Goal: Task Accomplishment & Management: Manage account settings

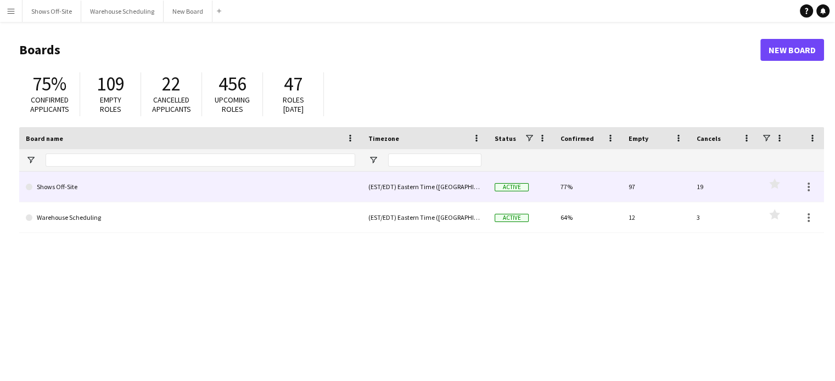
click at [60, 186] on link "Shows Off-Site" at bounding box center [190, 187] width 329 height 31
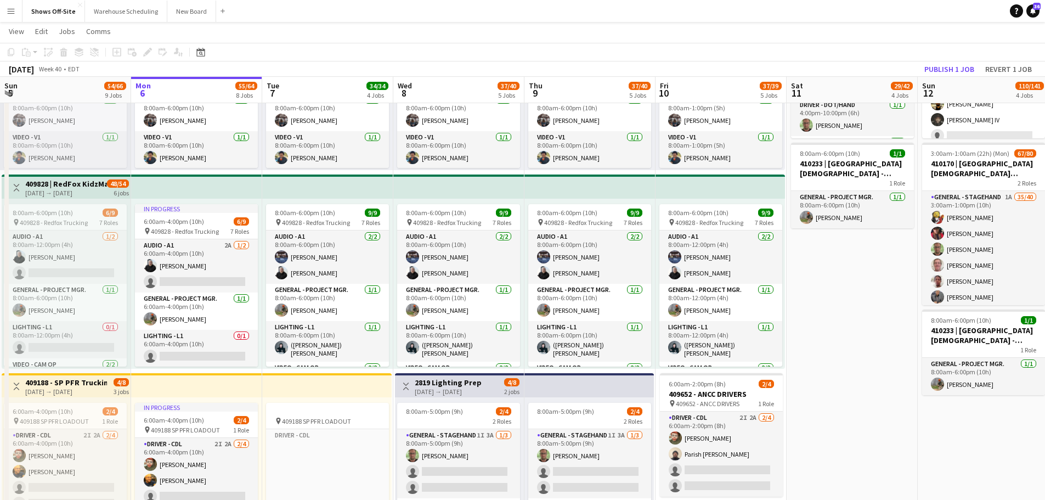
scroll to position [333, 0]
click at [14, 9] on app-icon "Menu" at bounding box center [11, 11] width 9 height 9
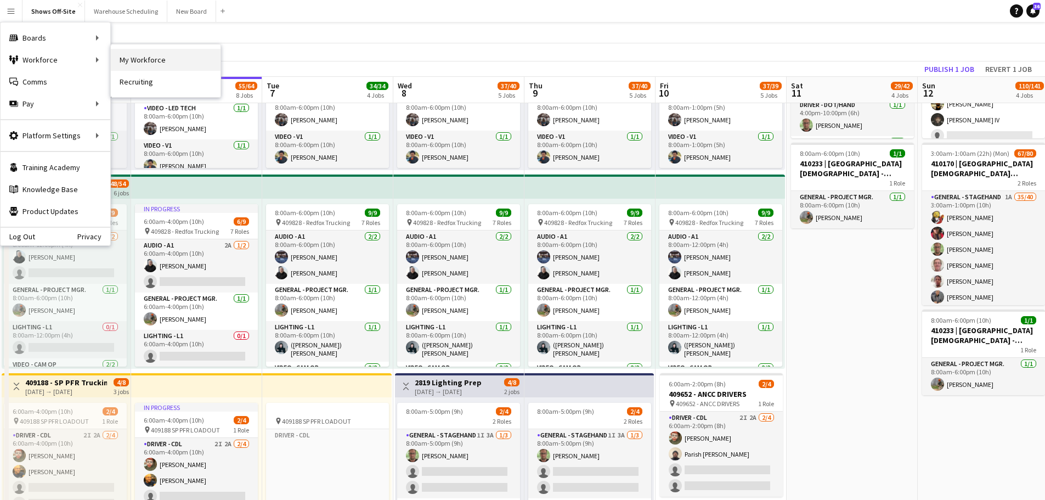
click at [161, 55] on link "My Workforce" at bounding box center [166, 60] width 110 height 22
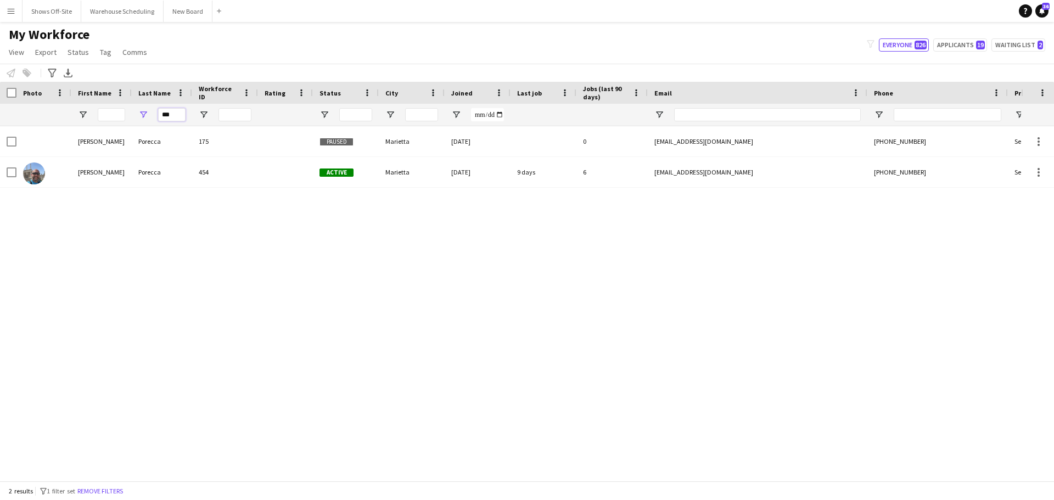
drag, startPoint x: 176, startPoint y: 111, endPoint x: 104, endPoint y: 106, distance: 72.6
click at [104, 106] on div "***" at bounding box center [595, 115] width 1190 height 22
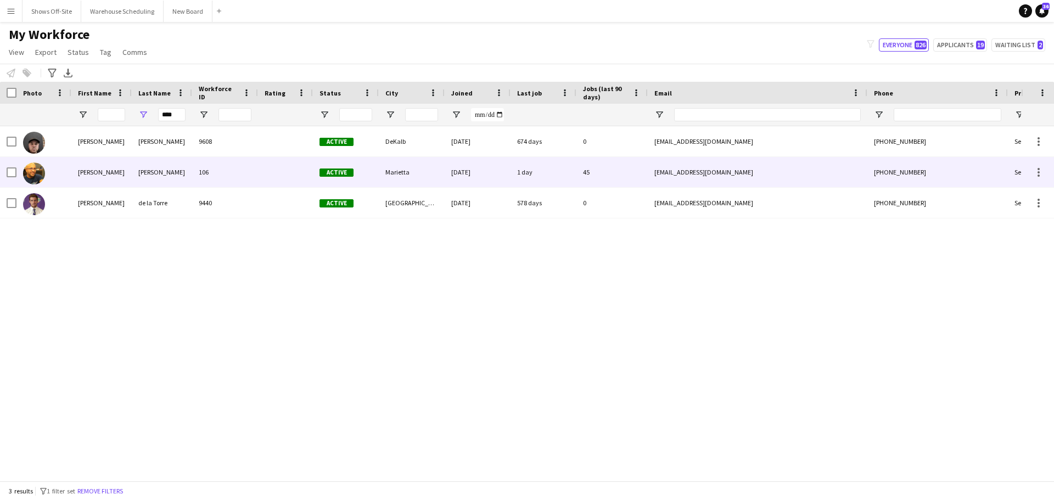
click at [133, 165] on div "[PERSON_NAME]" at bounding box center [162, 172] width 60 height 30
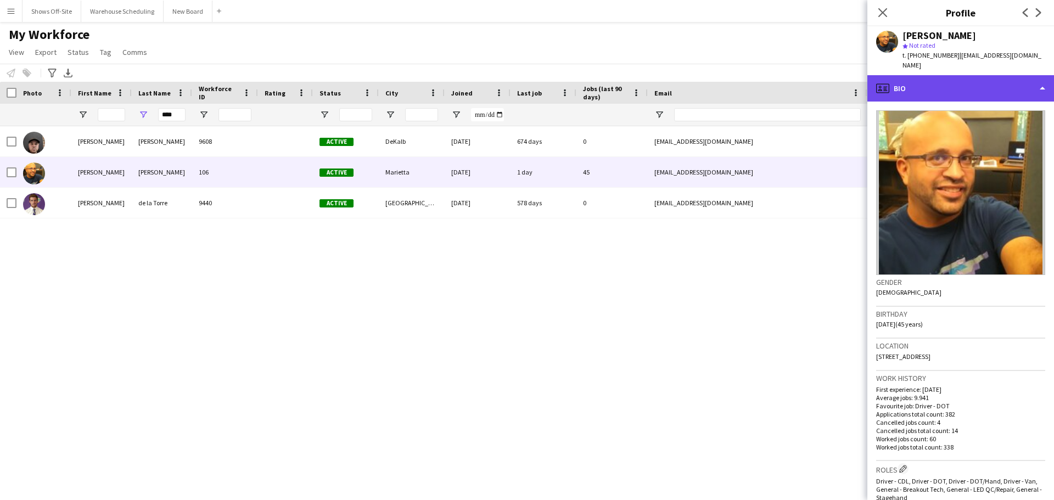
click at [842, 86] on div "profile Bio" at bounding box center [960, 88] width 187 height 26
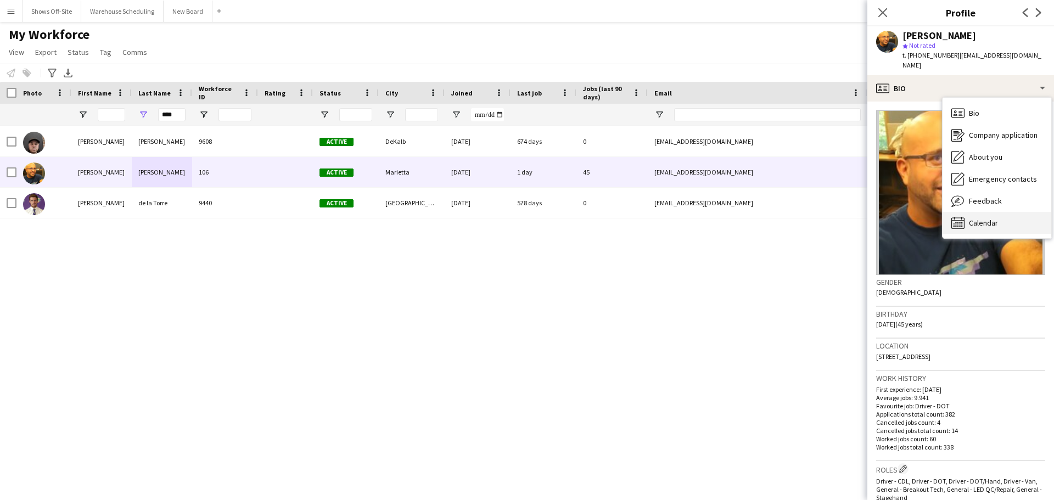
click at [842, 218] on span "Calendar" at bounding box center [982, 223] width 29 height 10
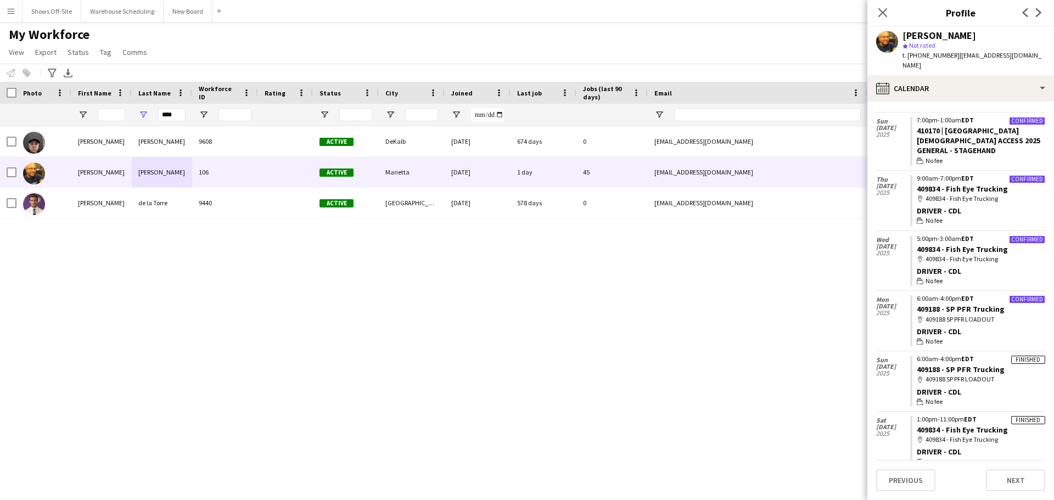
scroll to position [754, 0]
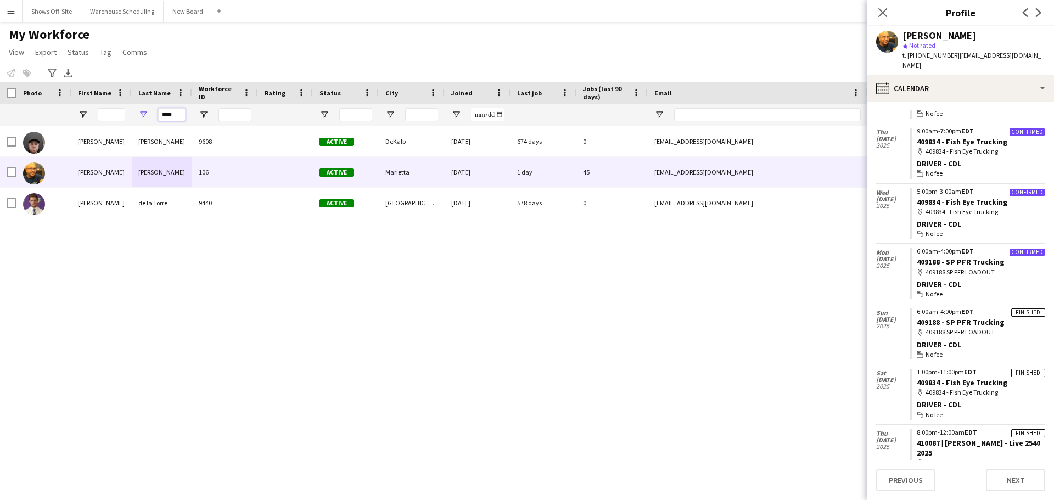
drag, startPoint x: 179, startPoint y: 112, endPoint x: 72, endPoint y: 83, distance: 111.3
click at [72, 83] on div "Workforce Details Photo First Name Age" at bounding box center [595, 104] width 1190 height 44
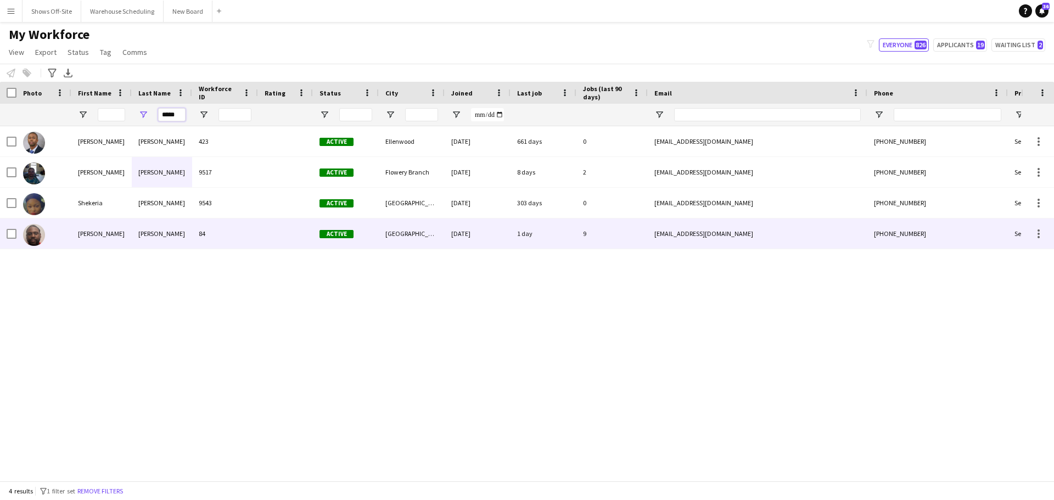
type input "*****"
click at [129, 234] on div "[PERSON_NAME]" at bounding box center [101, 233] width 60 height 30
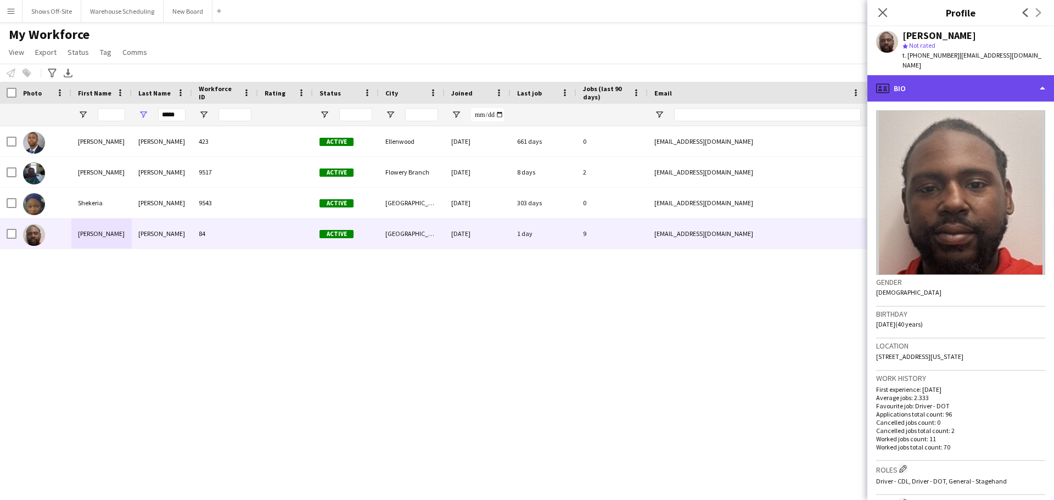
click at [842, 78] on div "profile Bio" at bounding box center [960, 88] width 187 height 26
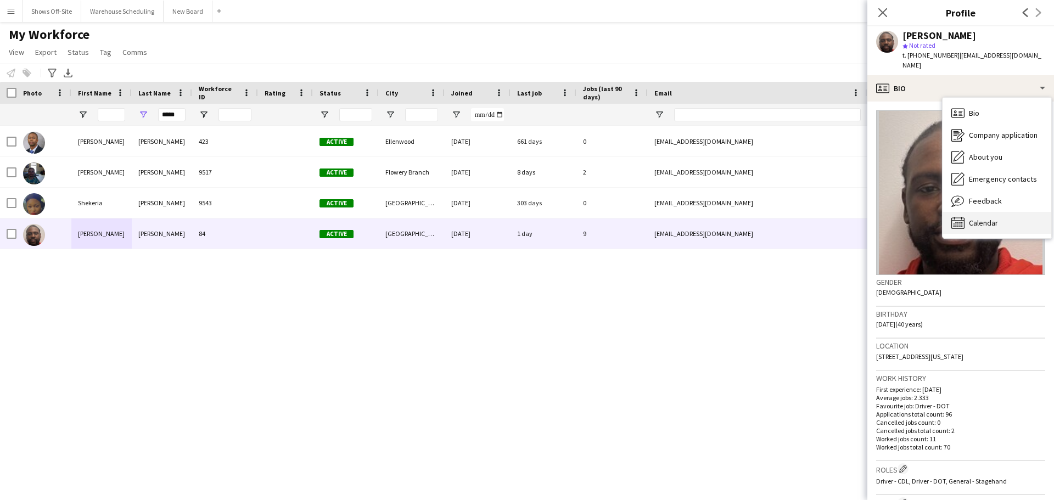
click at [842, 218] on span "Calendar" at bounding box center [982, 223] width 29 height 10
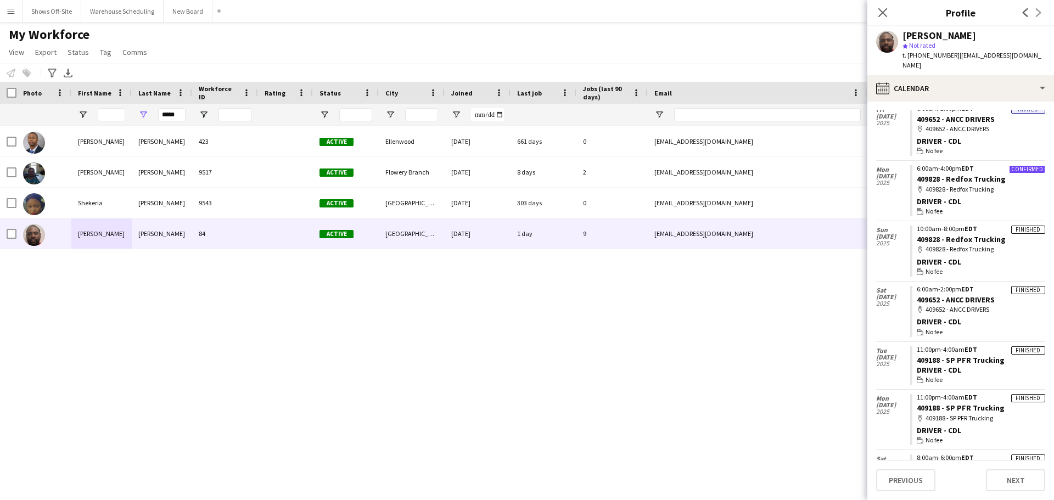
scroll to position [55, 0]
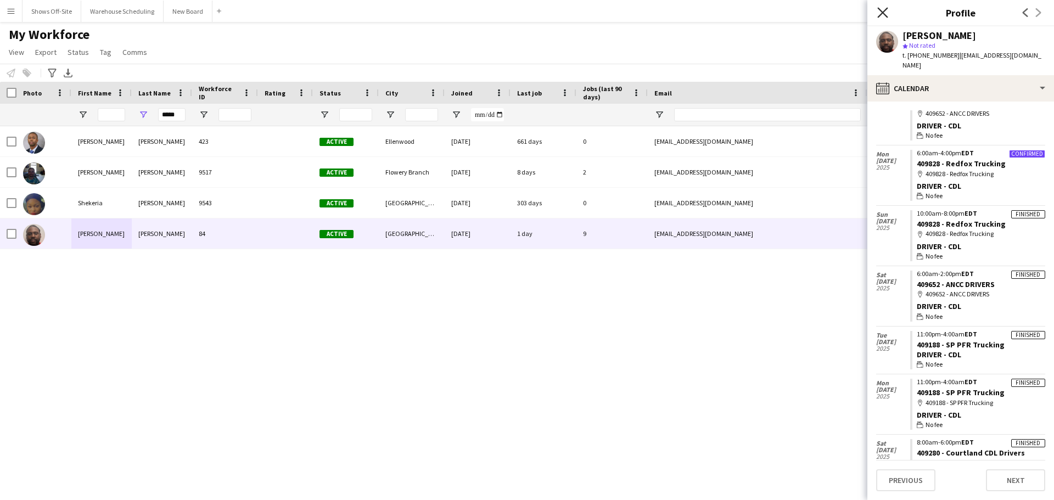
click at [842, 10] on icon at bounding box center [882, 12] width 10 height 10
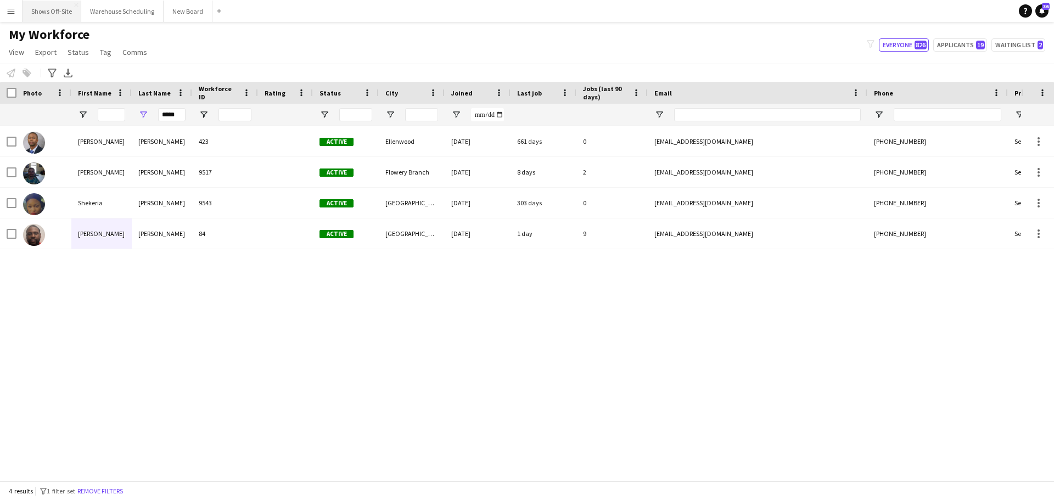
click at [63, 4] on button "Shows Off-Site Close" at bounding box center [51, 11] width 59 height 21
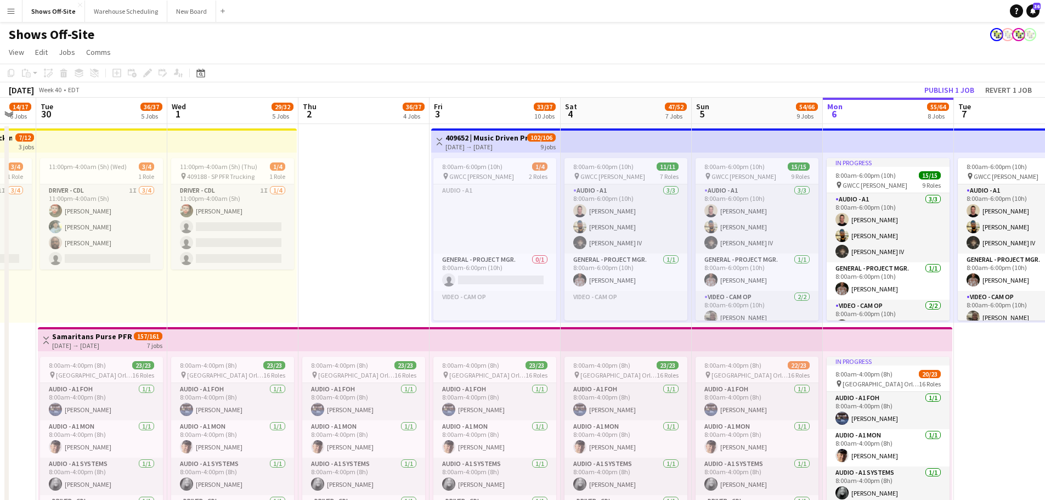
scroll to position [0, 338]
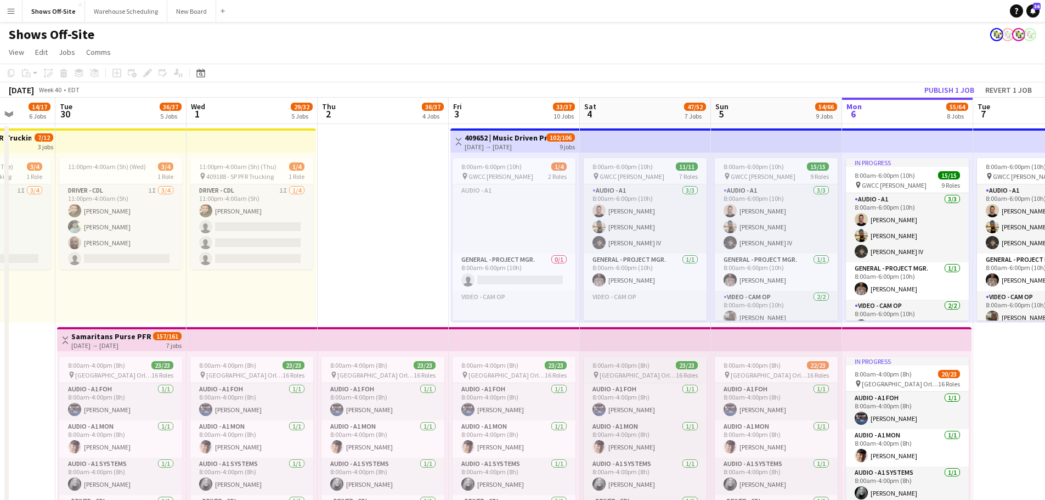
drag, startPoint x: 325, startPoint y: 382, endPoint x: 649, endPoint y: 371, distance: 324.5
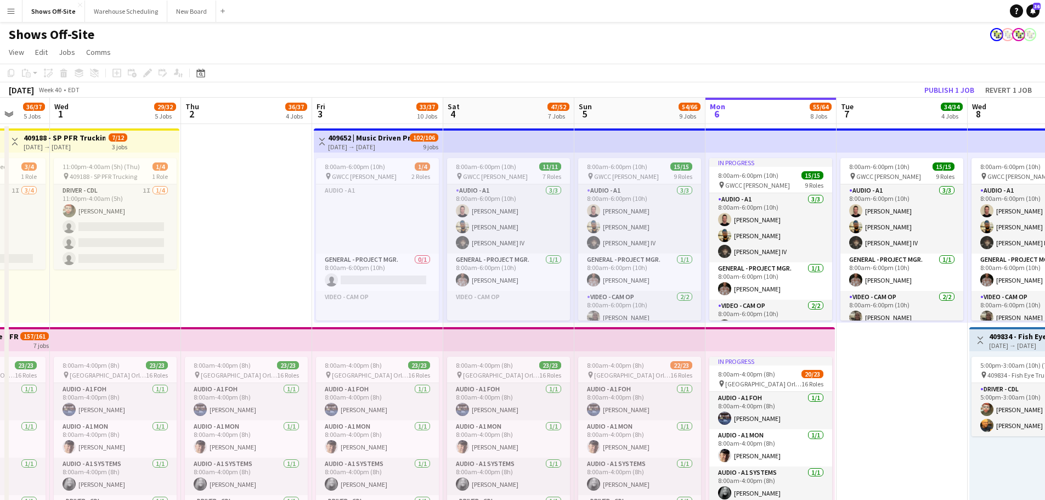
scroll to position [0, 339]
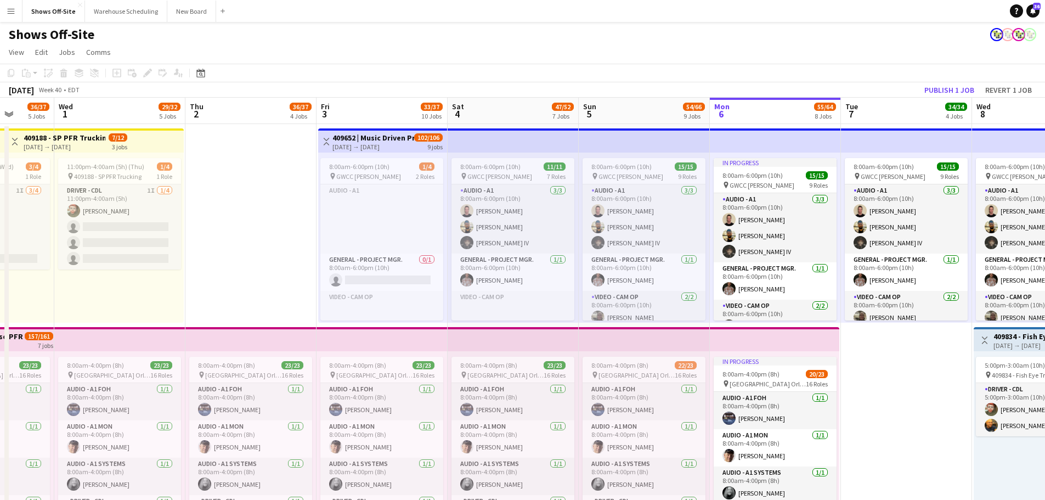
drag, startPoint x: 348, startPoint y: 249, endPoint x: 216, endPoint y: 232, distance: 133.4
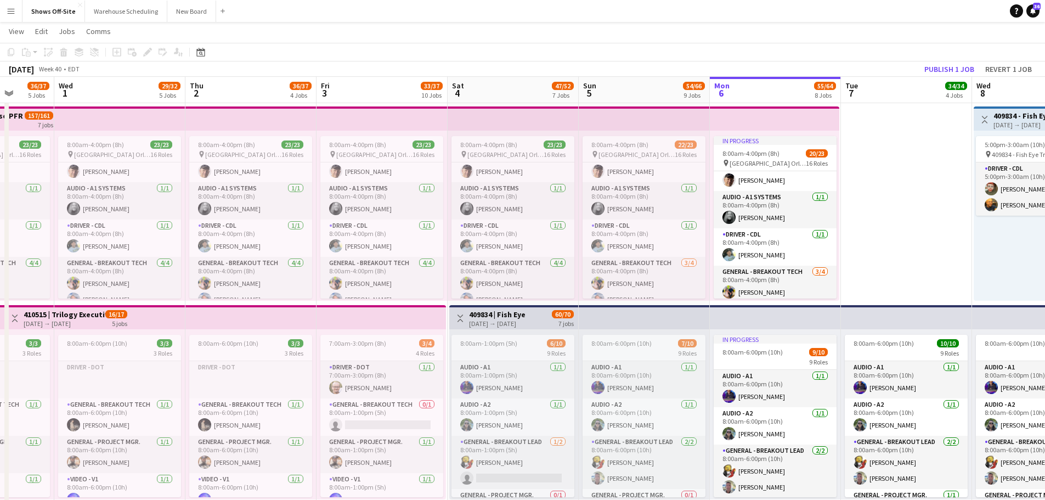
scroll to position [159, 0]
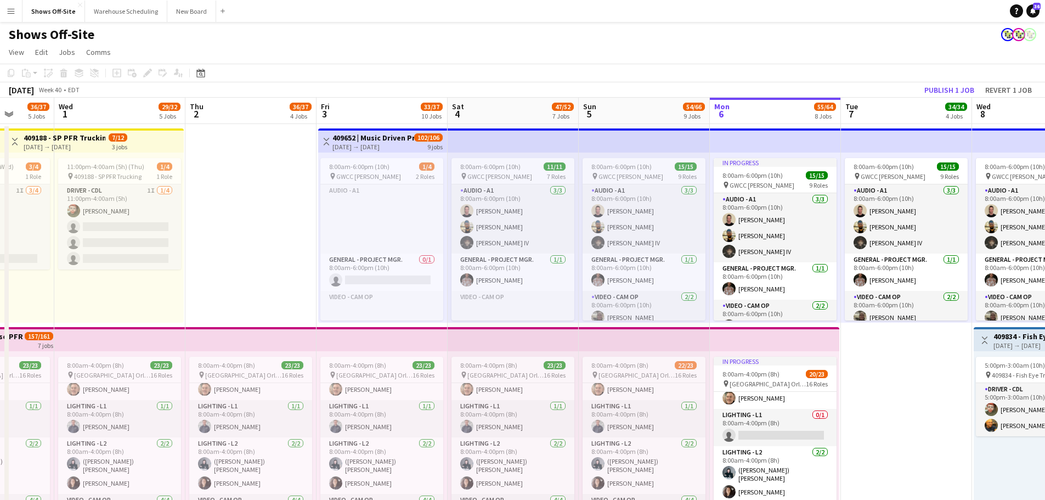
click at [14, 10] on app-icon "Menu" at bounding box center [11, 11] width 9 height 9
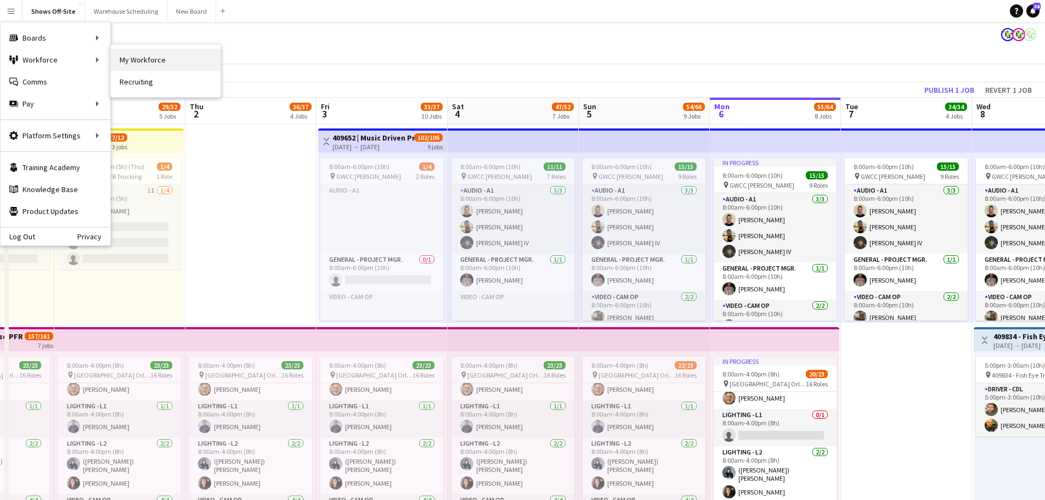
click at [156, 55] on link "My Workforce" at bounding box center [166, 60] width 110 height 22
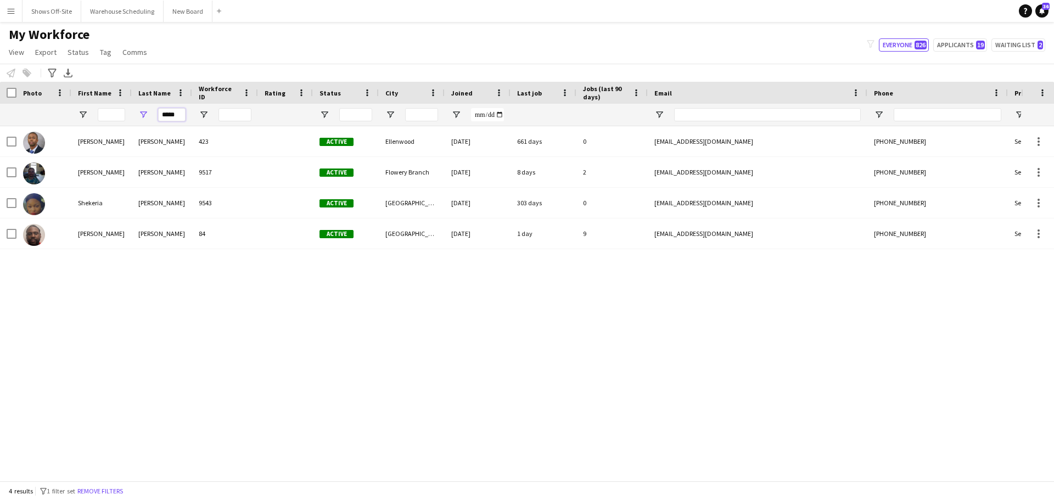
drag, startPoint x: 182, startPoint y: 115, endPoint x: 31, endPoint y: 101, distance: 151.0
click at [54, 103] on div "Workforce Details Photo First Name Age" at bounding box center [595, 104] width 1190 height 44
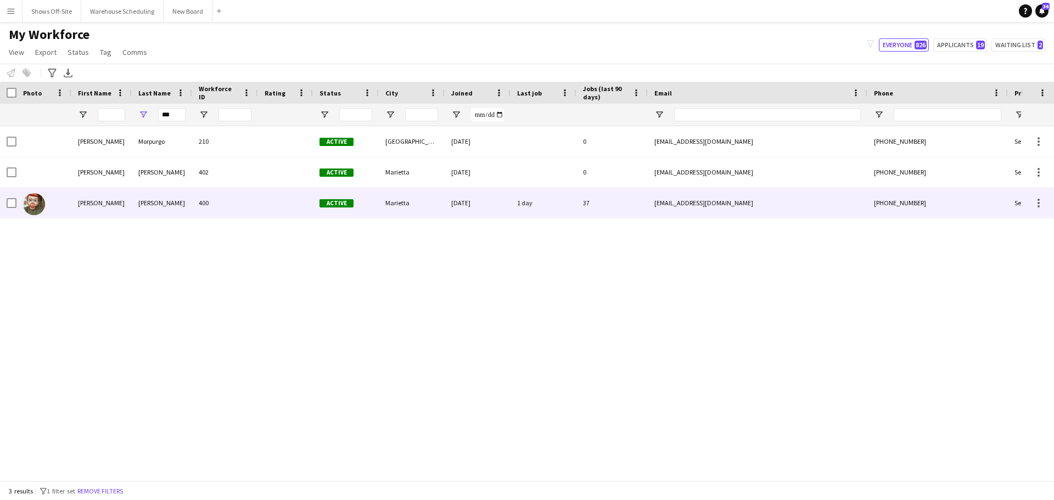
click at [110, 202] on div "[PERSON_NAME]" at bounding box center [101, 203] width 60 height 30
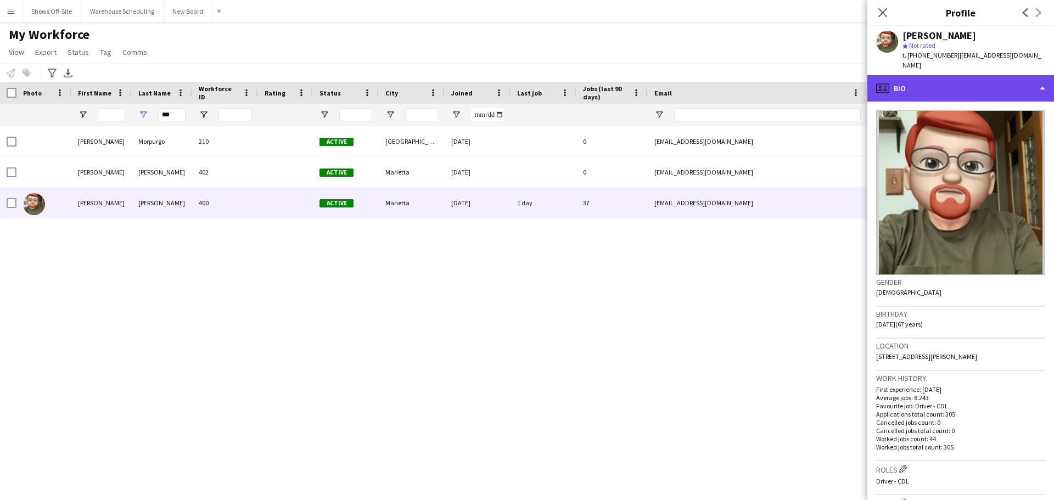
click at [842, 83] on div "profile Bio" at bounding box center [960, 88] width 187 height 26
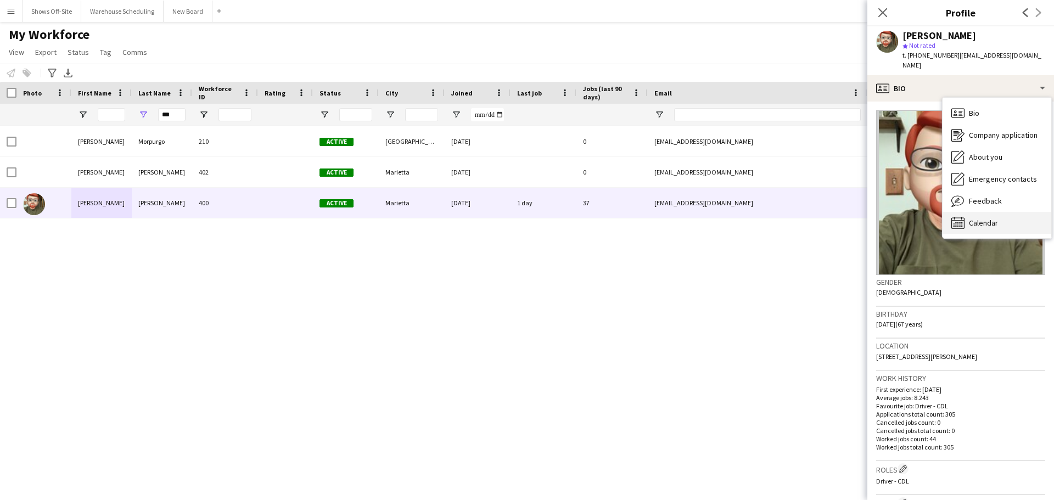
click at [842, 212] on div "Calendar Calendar" at bounding box center [996, 223] width 109 height 22
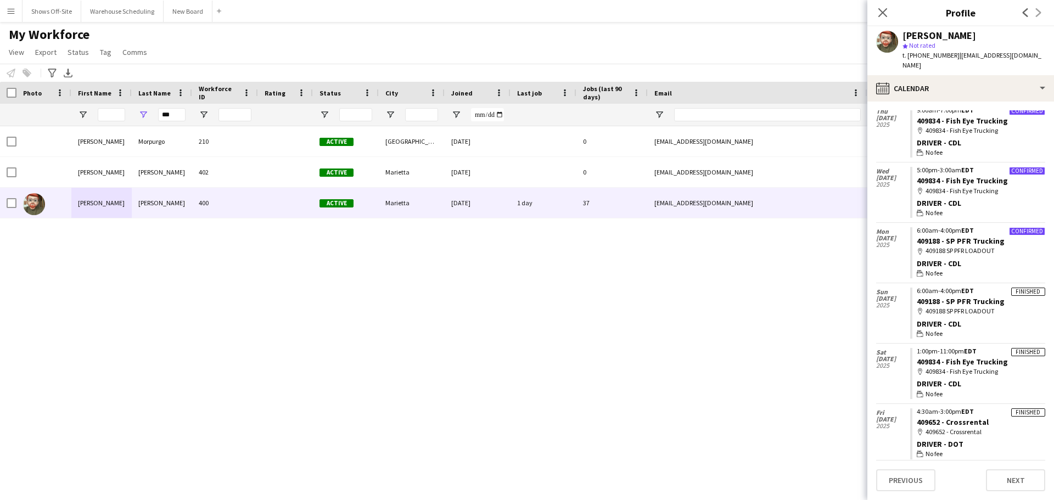
scroll to position [384, 0]
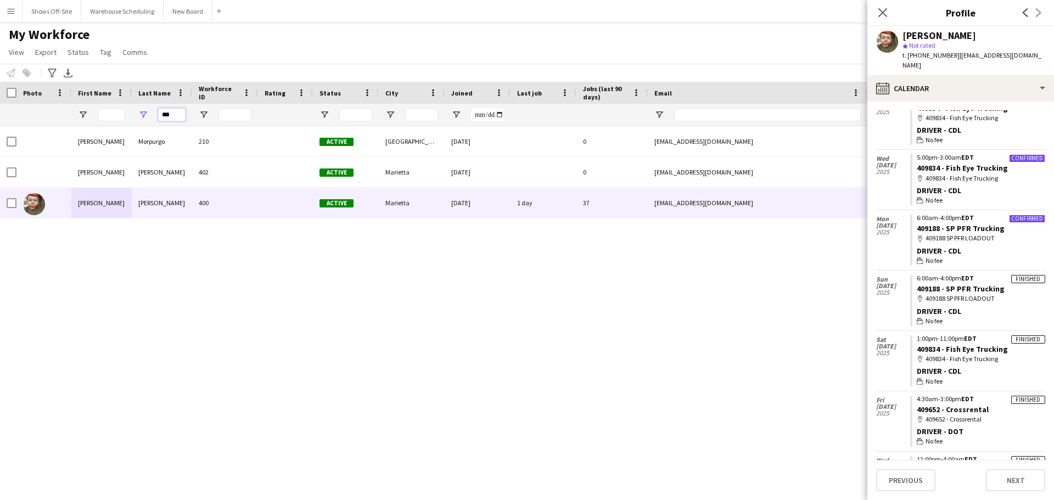
drag, startPoint x: 182, startPoint y: 115, endPoint x: 30, endPoint y: 66, distance: 159.6
click at [30, 66] on main "My Workforce View Views Default view New view Update view Delete view Edit name…" at bounding box center [527, 253] width 1054 height 463
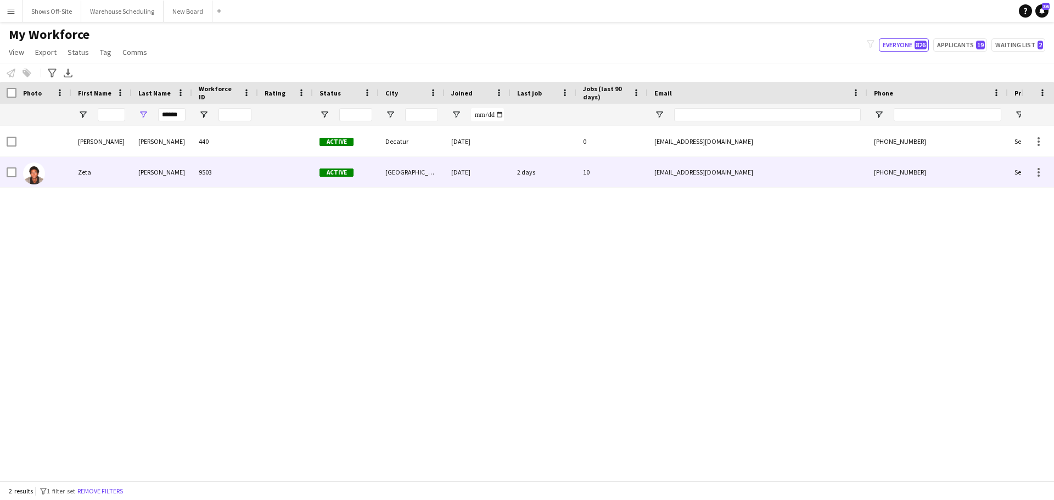
click at [125, 170] on div "Zeta" at bounding box center [101, 172] width 60 height 30
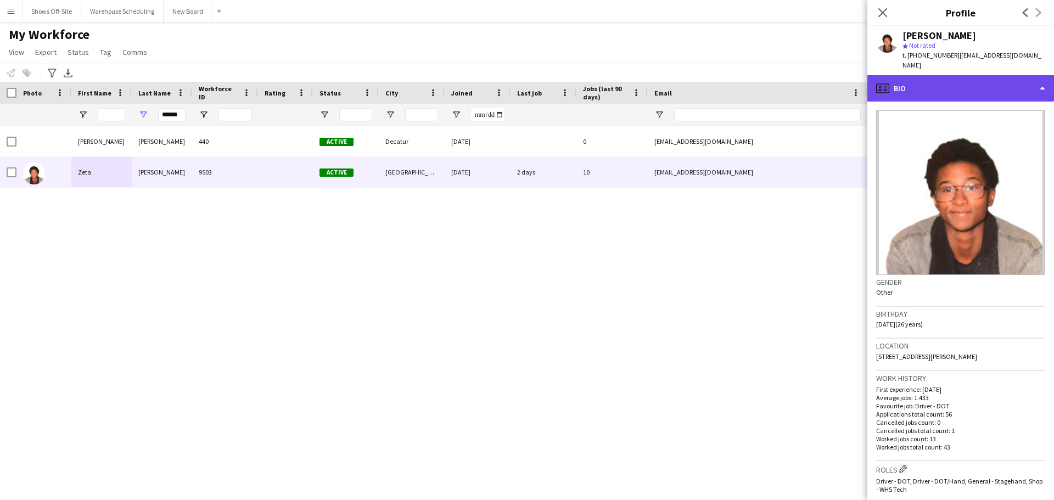
click at [842, 76] on div "profile Bio" at bounding box center [960, 88] width 187 height 26
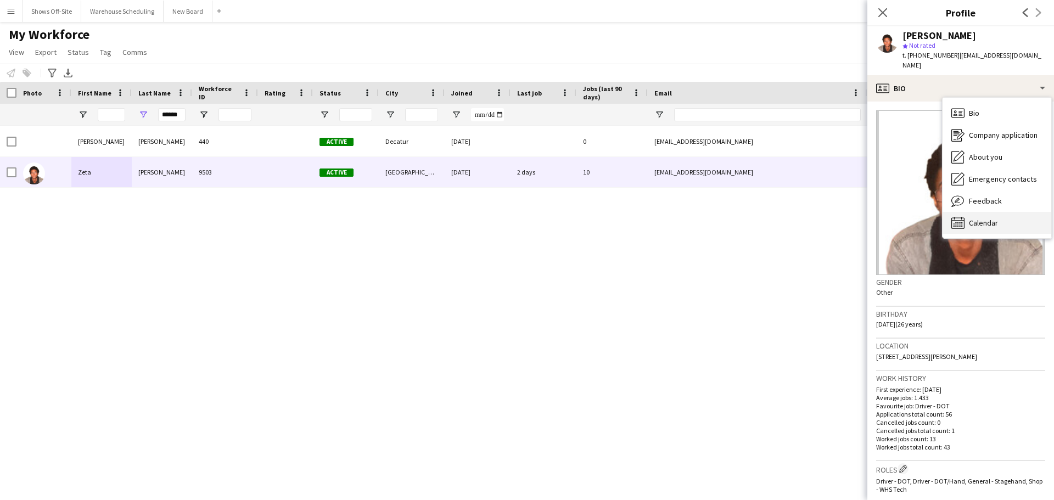
click at [842, 216] on div "Calendar Calendar" at bounding box center [996, 223] width 109 height 22
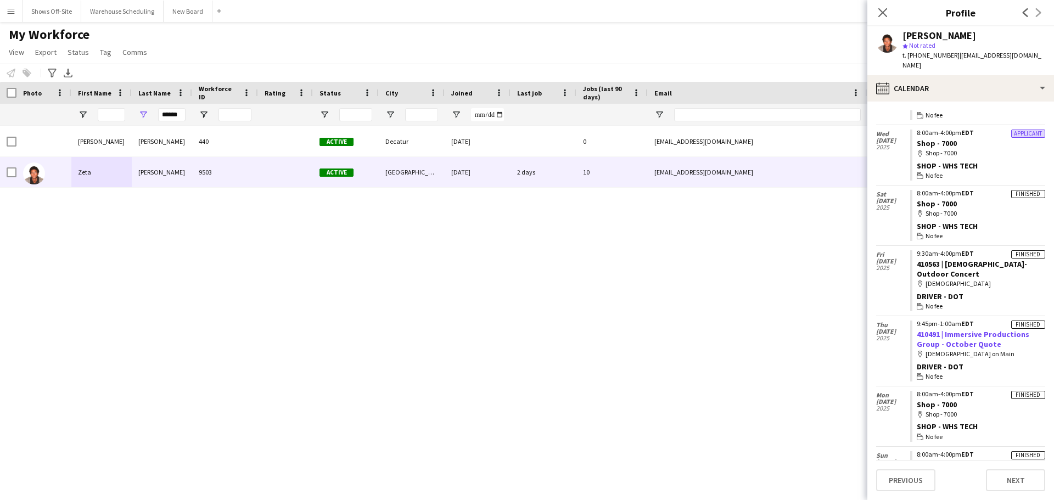
scroll to position [353, 0]
drag, startPoint x: 180, startPoint y: 116, endPoint x: 55, endPoint y: 87, distance: 128.6
click at [55, 87] on div "Workforce Details Photo First Name Age" at bounding box center [595, 104] width 1190 height 44
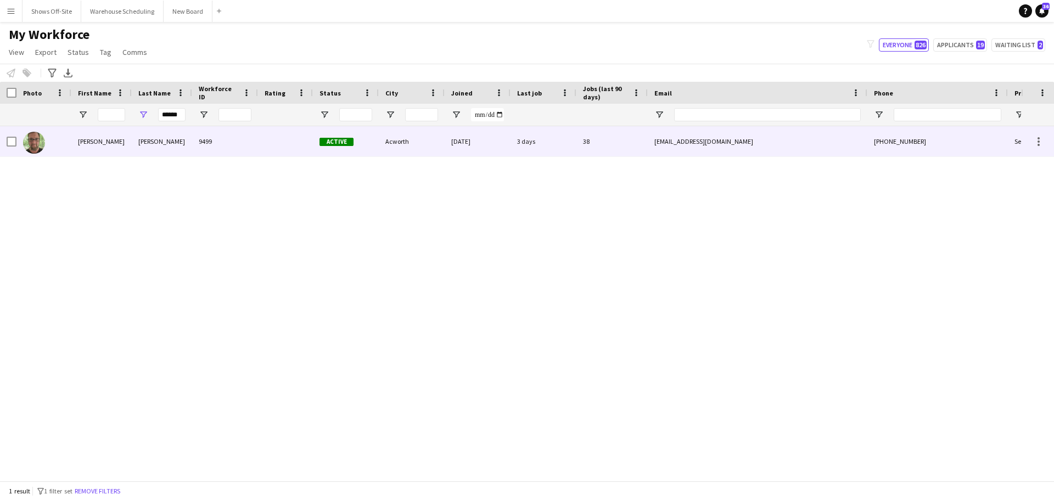
click at [142, 149] on div "[PERSON_NAME]" at bounding box center [162, 141] width 60 height 30
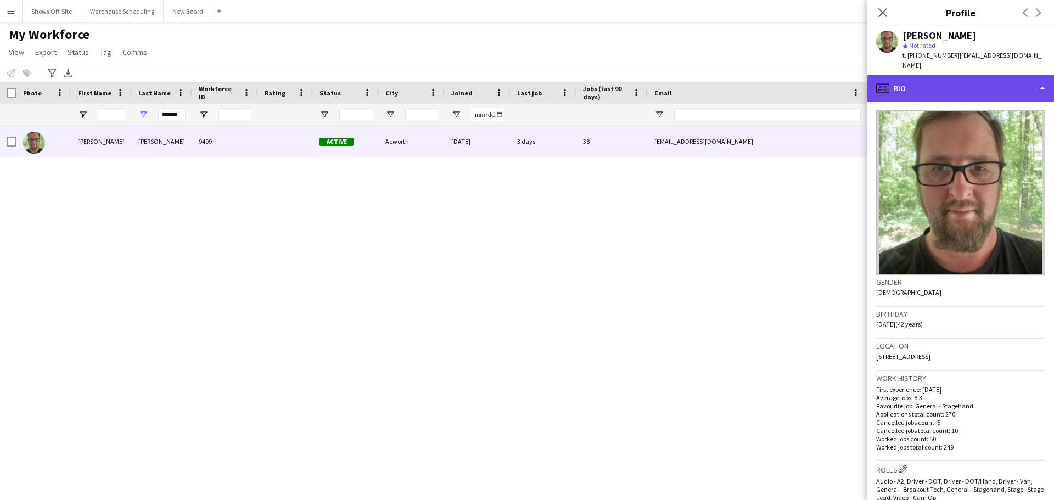
click at [842, 78] on div "profile Bio" at bounding box center [960, 88] width 187 height 26
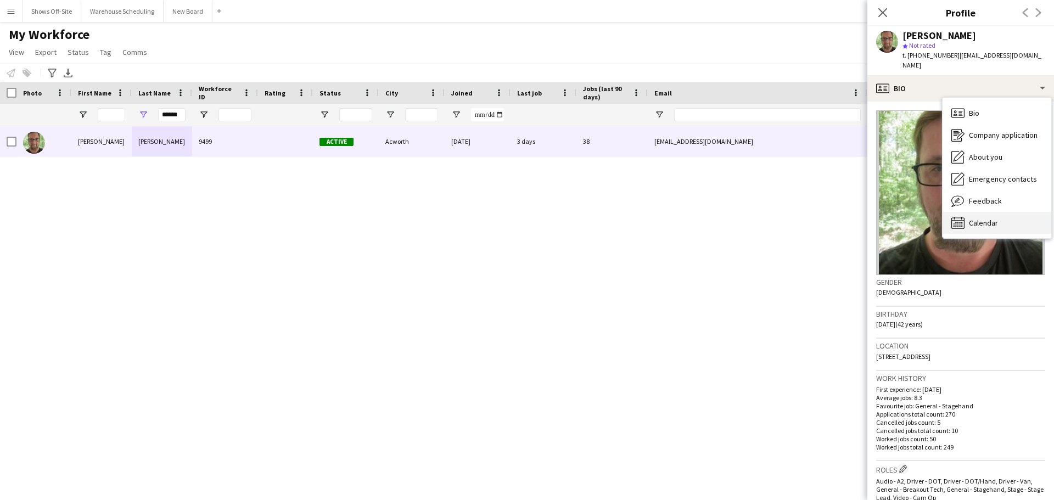
click at [842, 218] on span "Calendar" at bounding box center [982, 223] width 29 height 10
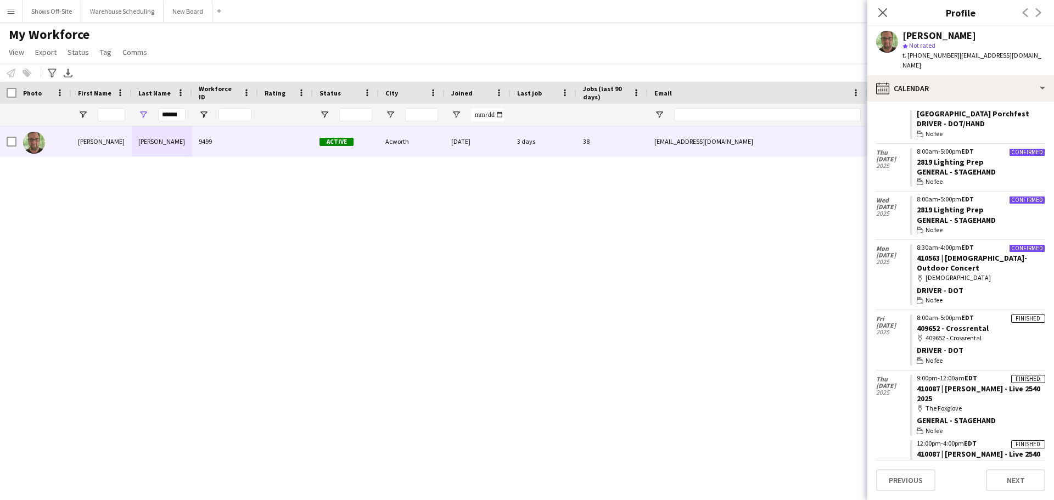
scroll to position [1196, 0]
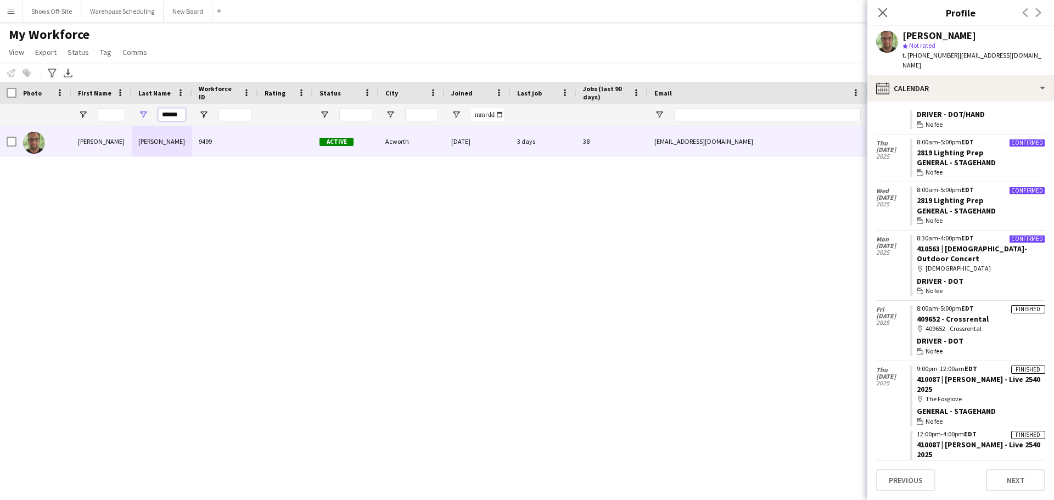
drag, startPoint x: 181, startPoint y: 114, endPoint x: -32, endPoint y: 74, distance: 216.1
click at [0, 74] on html "Menu Boards Boards Boards All jobs Status Workforce Workforce My Workforce Recr…" at bounding box center [527, 250] width 1054 height 500
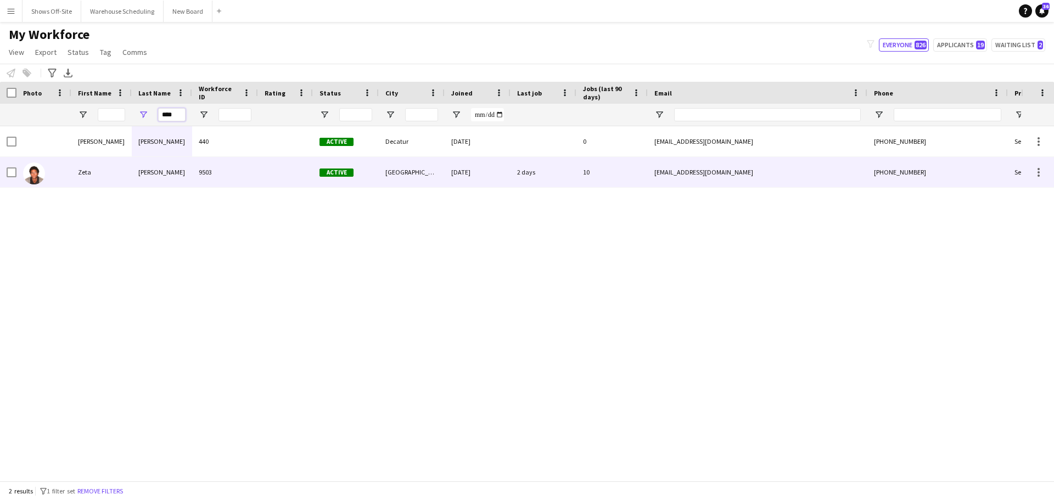
type input "****"
click at [148, 172] on div "[PERSON_NAME]" at bounding box center [162, 172] width 60 height 30
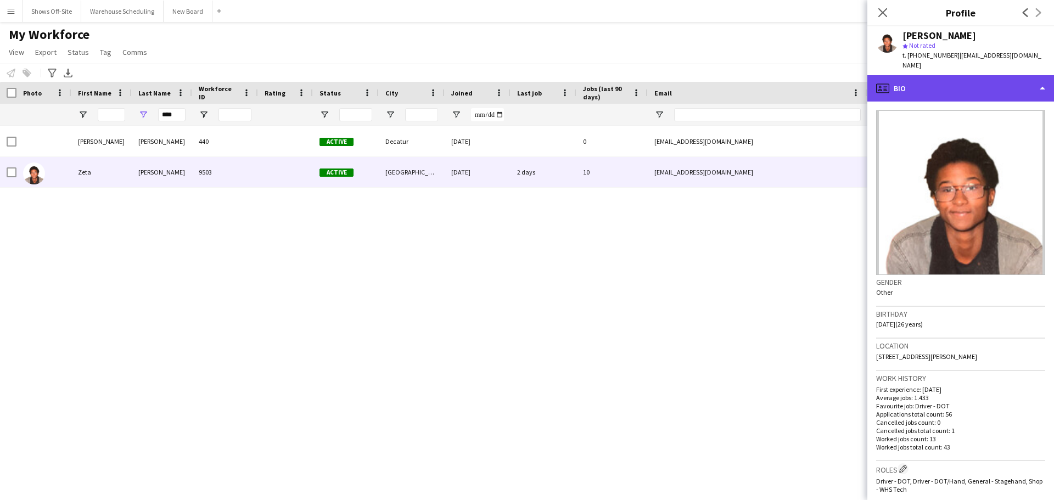
click at [842, 80] on div "profile Bio" at bounding box center [960, 88] width 187 height 26
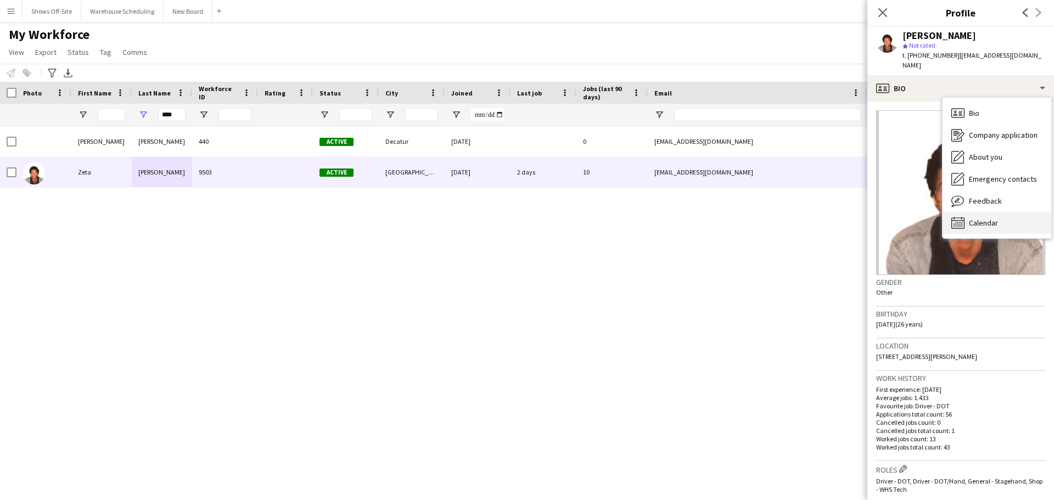
click at [842, 218] on span "Calendar" at bounding box center [982, 223] width 29 height 10
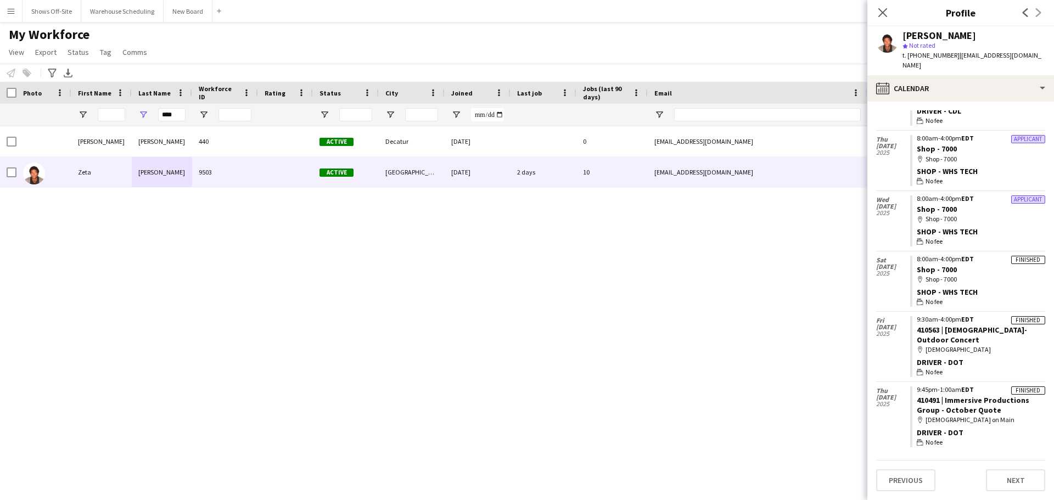
scroll to position [299, 0]
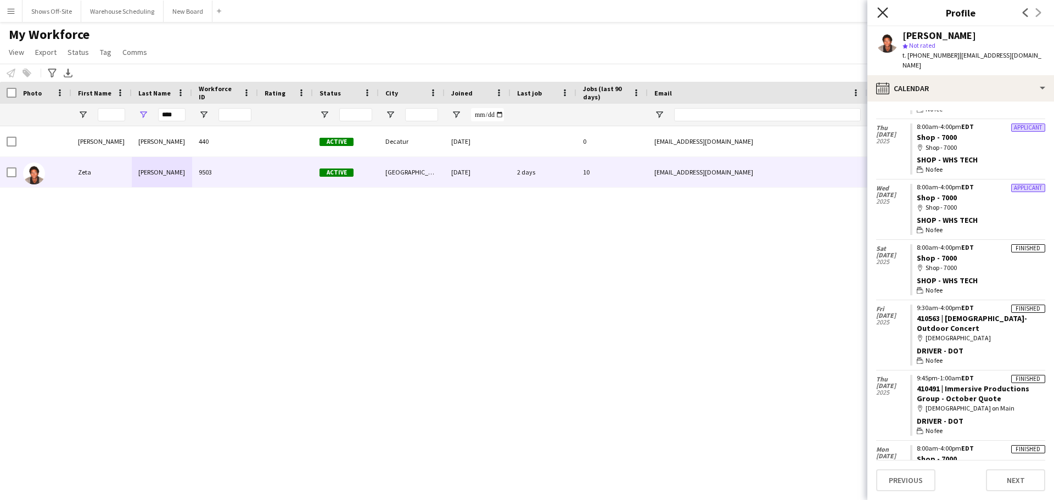
click at [842, 10] on icon "Close pop-in" at bounding box center [882, 12] width 10 height 10
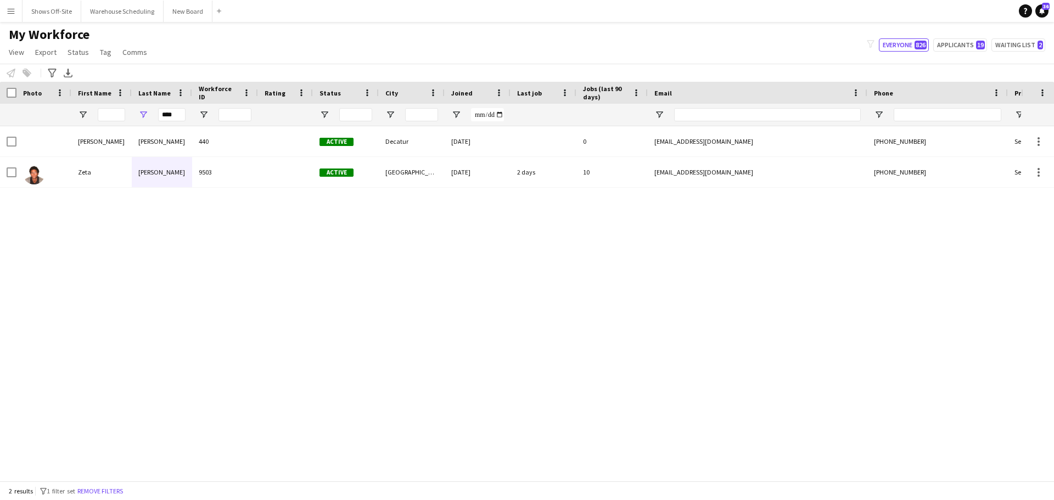
click at [122, 306] on div "[PERSON_NAME] 440 Active Decatur [DATE] 0 [EMAIL_ADDRESS][DOMAIN_NAME] [PHONE_N…" at bounding box center [510, 299] width 1021 height 346
drag, startPoint x: 180, startPoint y: 117, endPoint x: 52, endPoint y: 101, distance: 128.9
click at [52, 101] on div "Workforce Details Photo First Name Age" at bounding box center [595, 104] width 1190 height 44
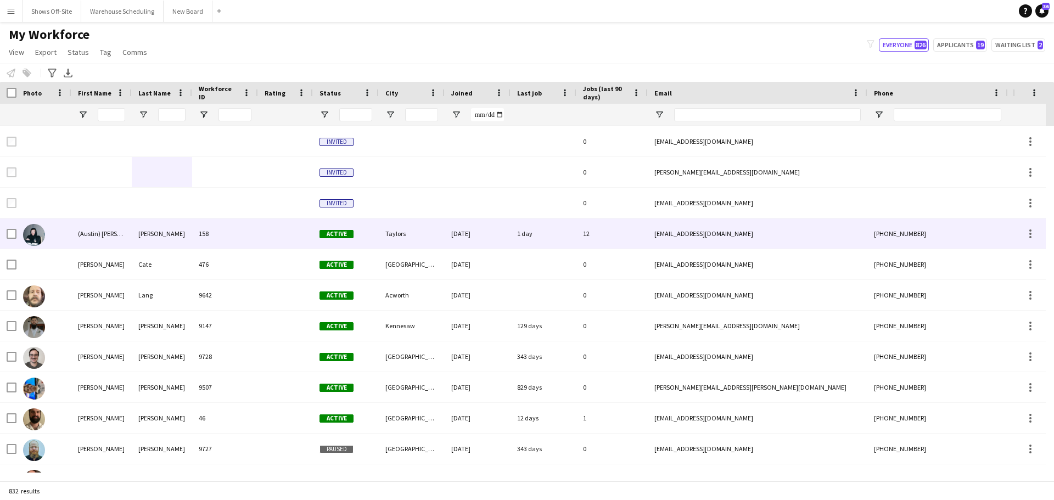
click at [157, 232] on div "[PERSON_NAME]" at bounding box center [162, 233] width 60 height 30
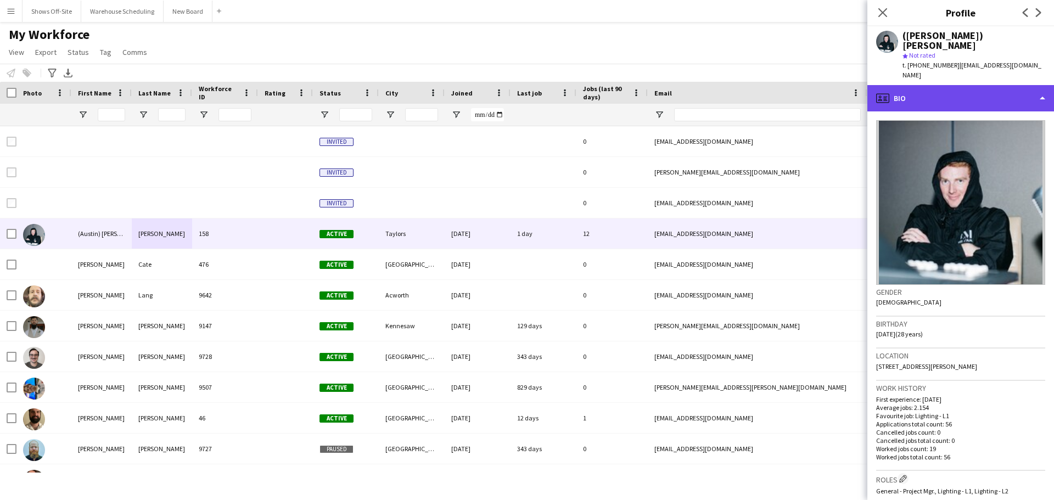
click at [842, 85] on div "profile Bio" at bounding box center [960, 98] width 187 height 26
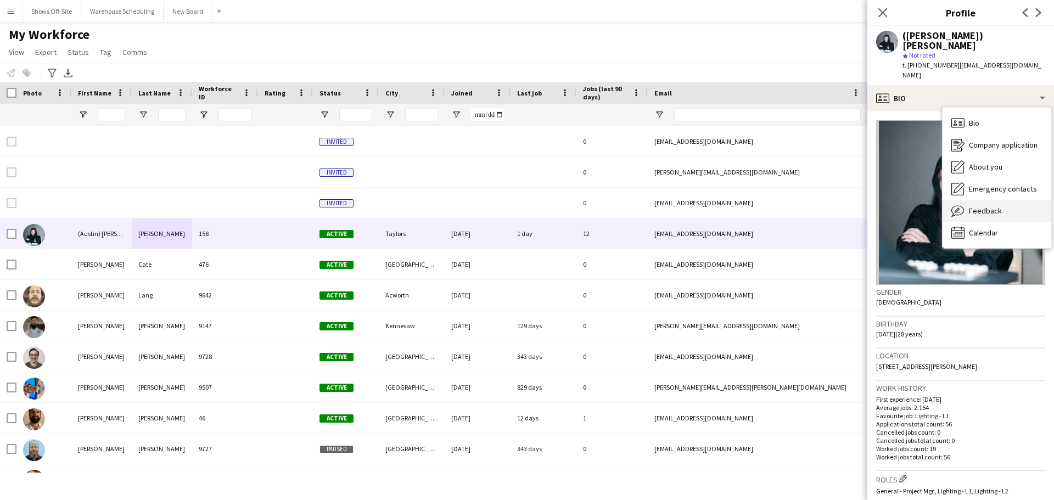
click at [842, 200] on div "Feedback Feedback" at bounding box center [996, 211] width 109 height 22
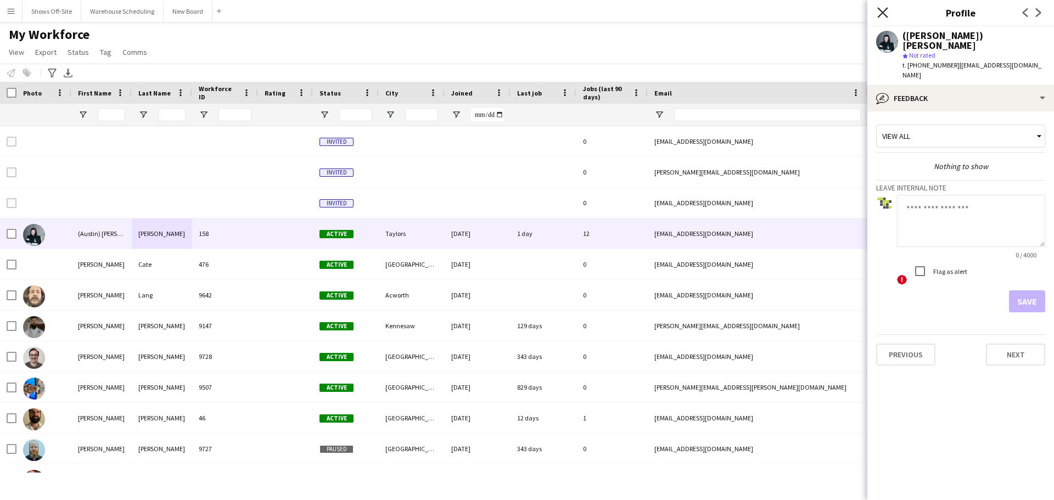
click at [842, 11] on icon "Close pop-in" at bounding box center [882, 12] width 10 height 10
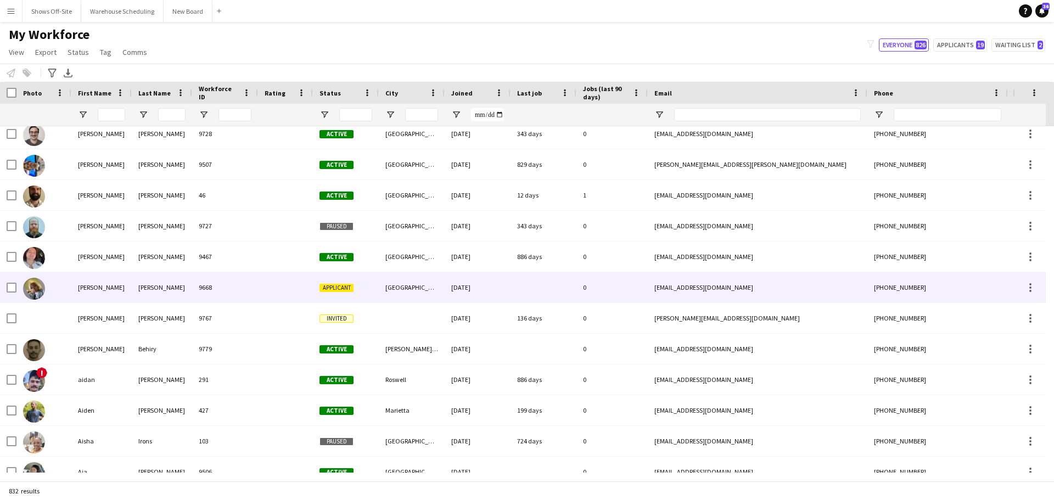
scroll to position [274, 0]
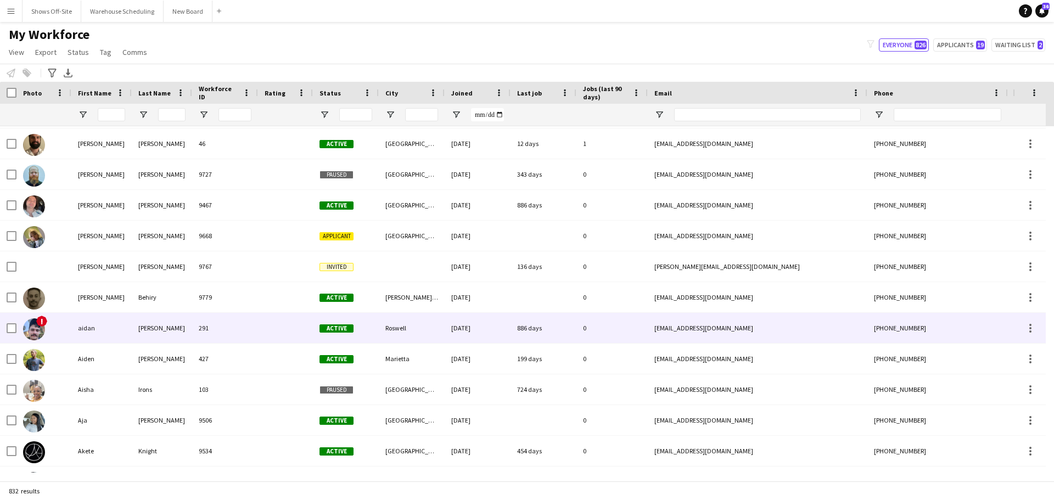
click at [434, 323] on div "Roswell" at bounding box center [412, 328] width 66 height 30
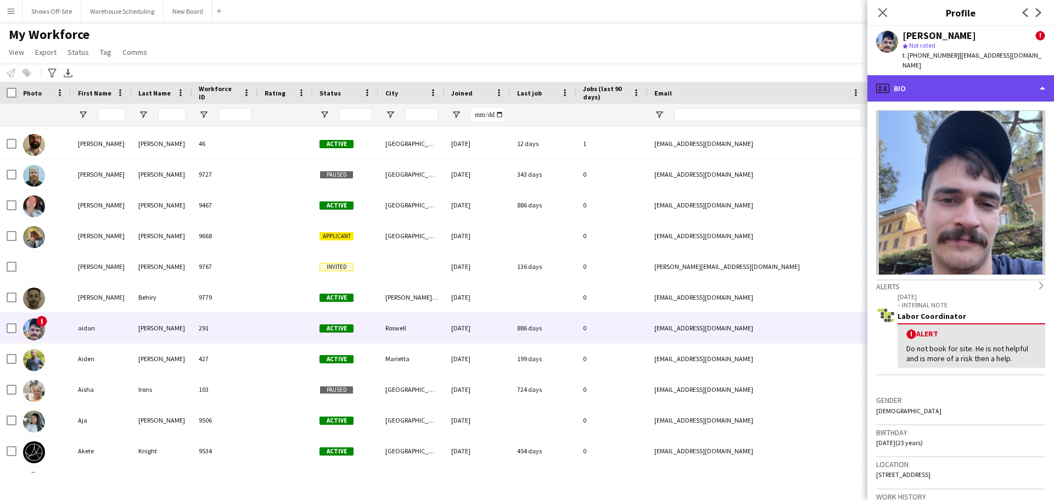
click at [842, 75] on div "profile Bio" at bounding box center [960, 88] width 187 height 26
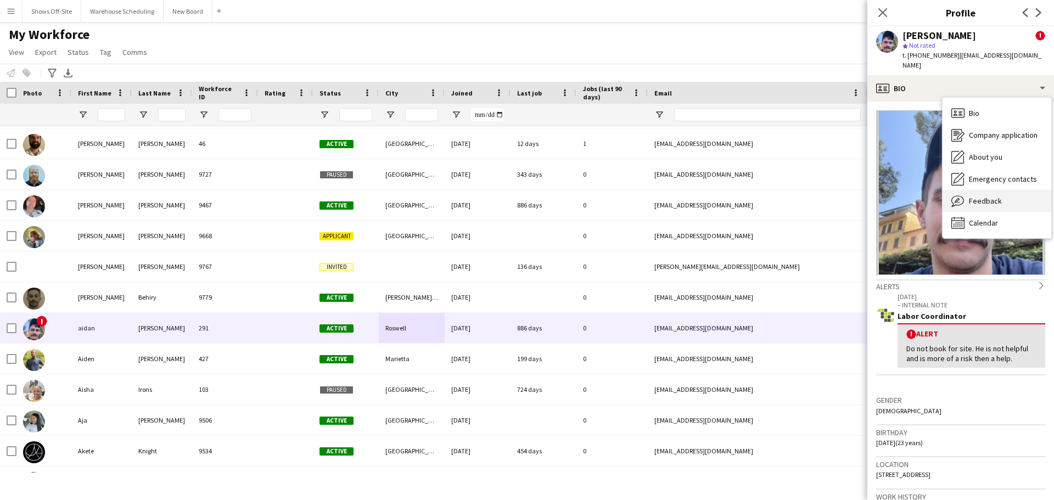
click at [842, 196] on span "Feedback" at bounding box center [984, 201] width 33 height 10
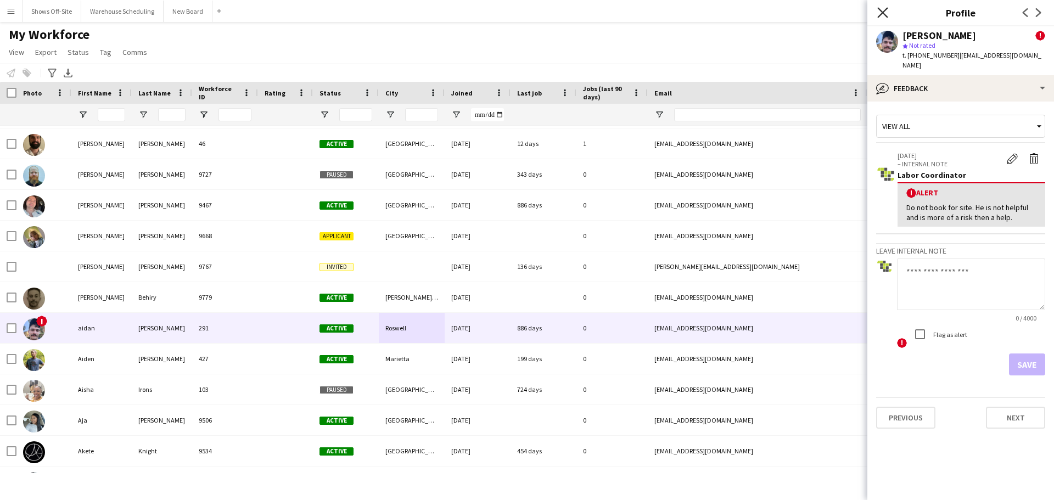
click at [842, 13] on icon at bounding box center [882, 12] width 10 height 10
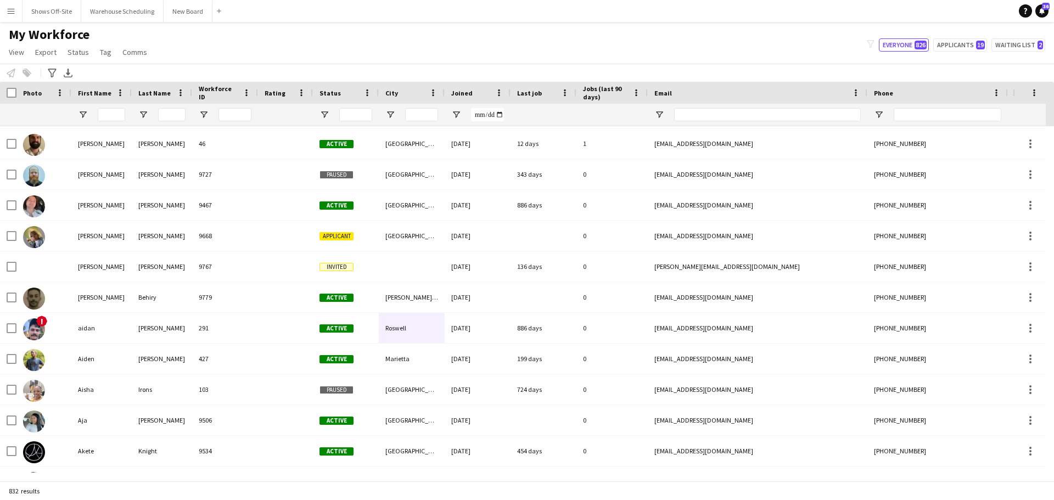
click at [534, 89] on span "Last job" at bounding box center [529, 93] width 25 height 8
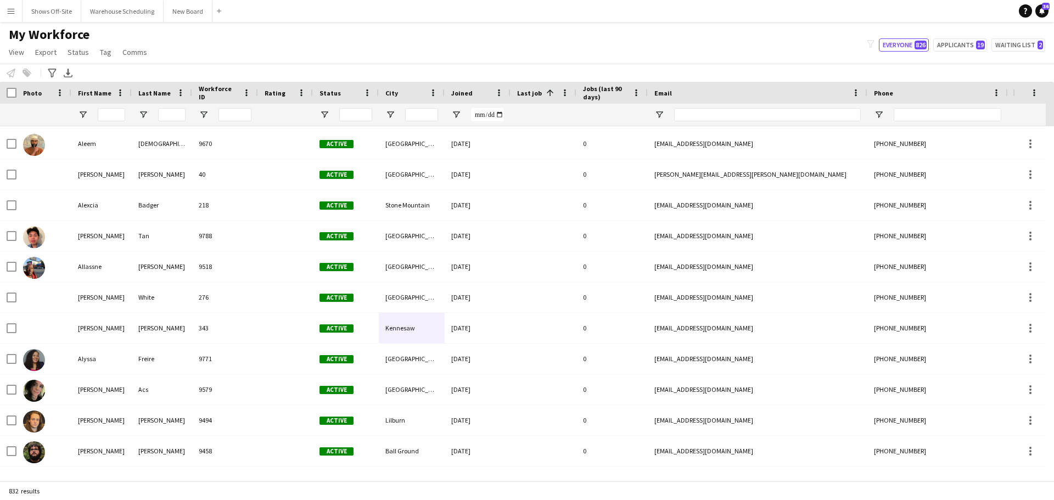
click at [534, 89] on span "Last job" at bounding box center [529, 93] width 25 height 8
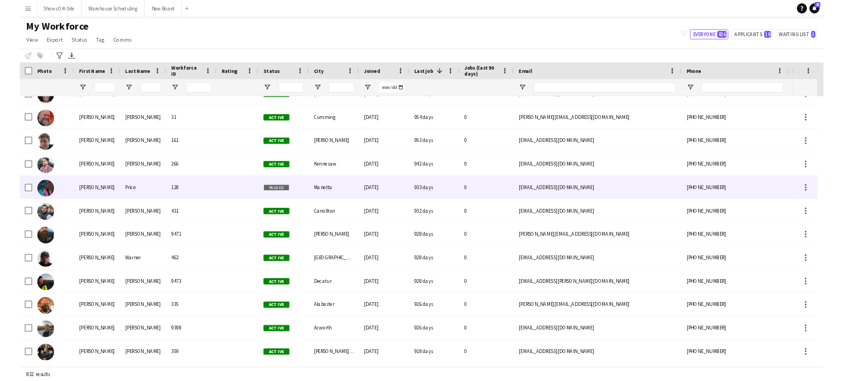
scroll to position [0, 0]
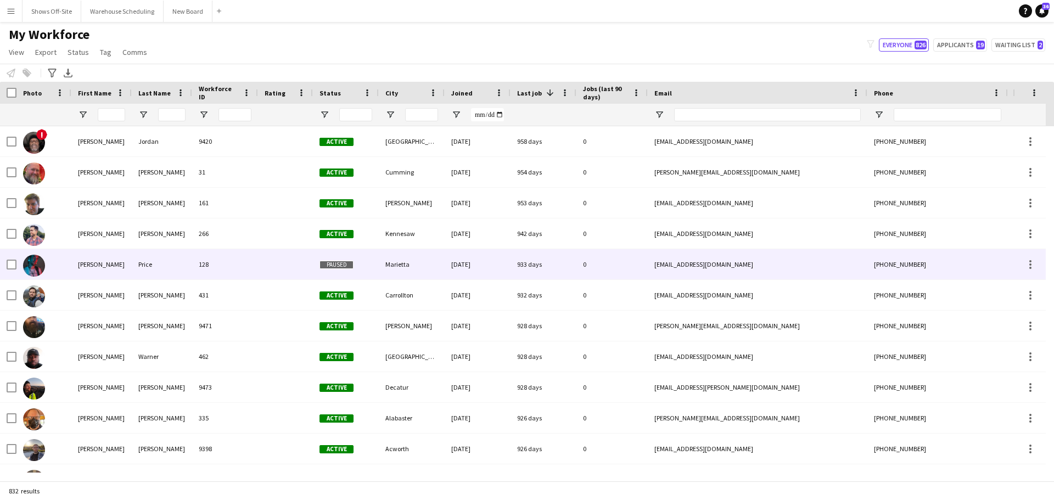
click at [590, 260] on div "0" at bounding box center [611, 264] width 71 height 30
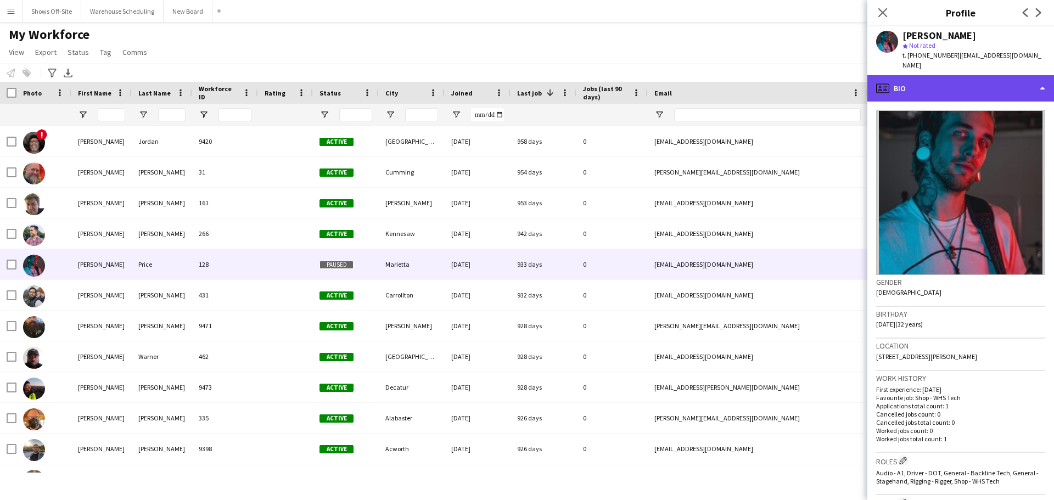
click at [842, 75] on div "profile Bio" at bounding box center [960, 88] width 187 height 26
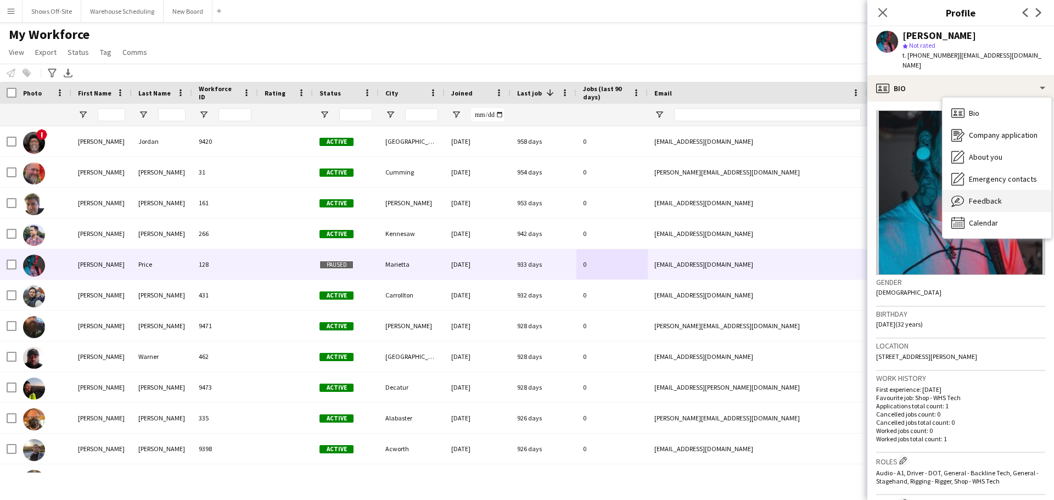
click at [842, 196] on span "Feedback" at bounding box center [984, 201] width 33 height 10
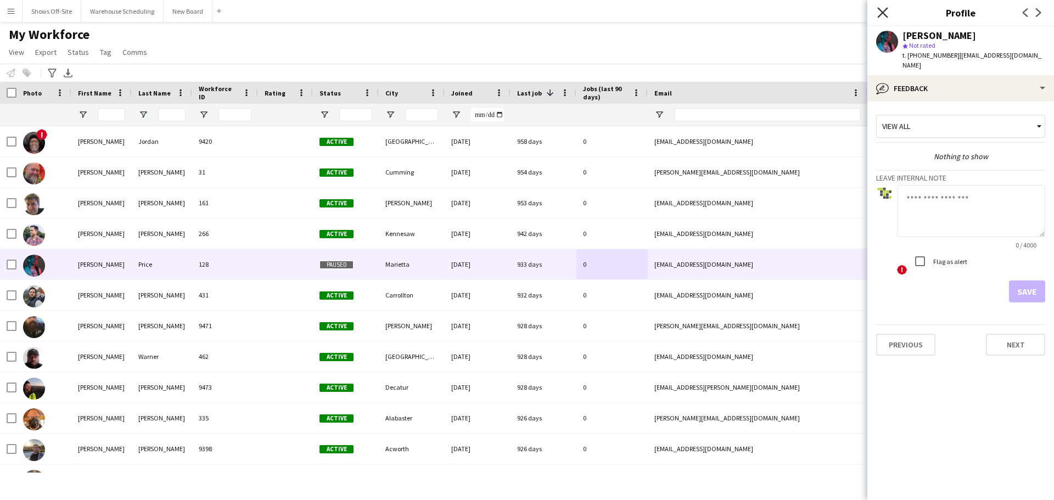
click at [842, 7] on icon "Close pop-in" at bounding box center [882, 12] width 10 height 10
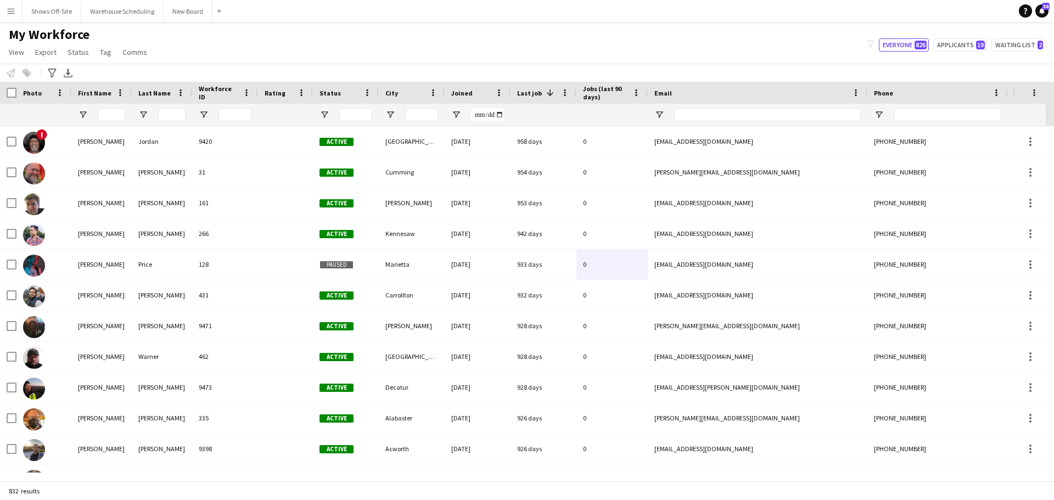
click at [97, 92] on span "First Name" at bounding box center [94, 93] width 33 height 8
